Goal: Entertainment & Leisure: Consume media (video, audio)

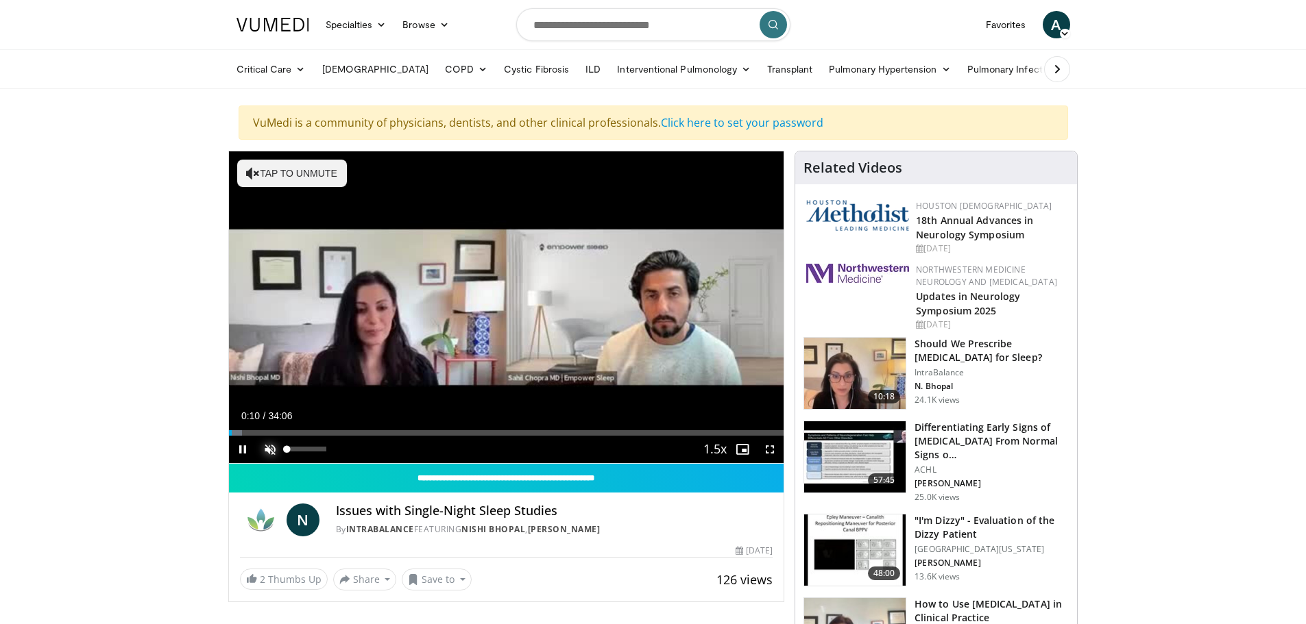
click at [278, 450] on span "Video Player" at bounding box center [269, 449] width 27 height 27
